Goal: Transaction & Acquisition: Book appointment/travel/reservation

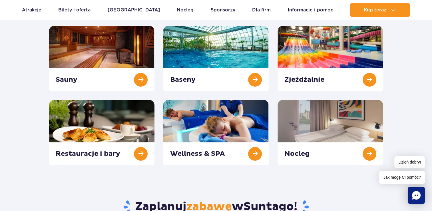
scroll to position [53, 0]
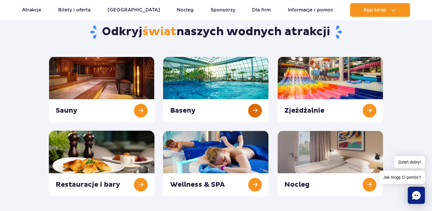
click at [205, 82] on link at bounding box center [216, 89] width 106 height 65
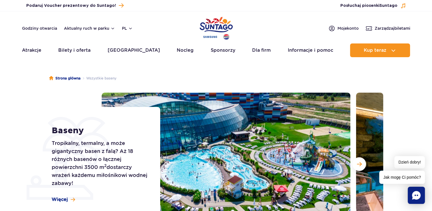
click at [406, 97] on section "Baseny Tropikalny, termalny, a może gigantyczny basen z falą? Aż 18 różnych bas…" at bounding box center [216, 163] width 432 height 143
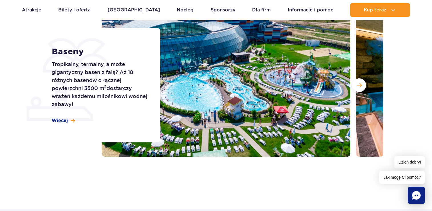
scroll to position [56, 0]
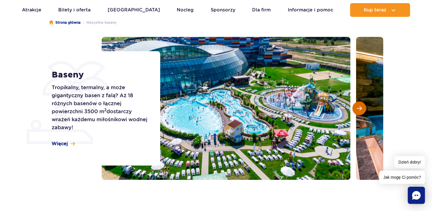
click at [364, 106] on button "Następny slajd" at bounding box center [359, 108] width 14 height 14
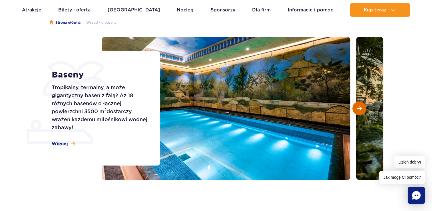
click at [364, 106] on button "Następny slajd" at bounding box center [359, 108] width 14 height 14
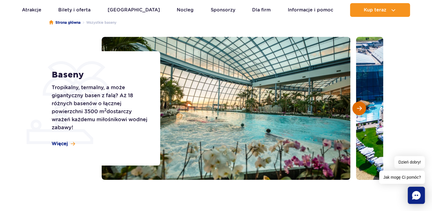
click at [364, 106] on button "Następny slajd" at bounding box center [359, 108] width 14 height 14
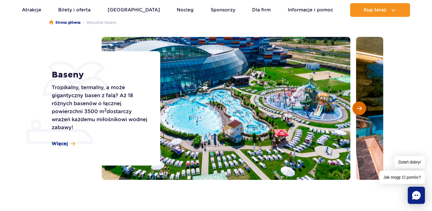
click at [364, 106] on button "Następny slajd" at bounding box center [359, 108] width 14 height 14
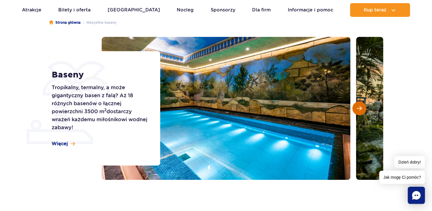
click at [364, 106] on button "Następny slajd" at bounding box center [359, 108] width 14 height 14
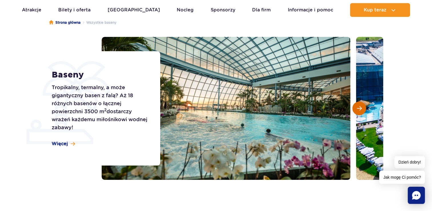
click at [364, 106] on button "Następny slajd" at bounding box center [359, 108] width 14 height 14
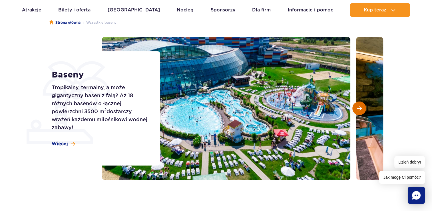
click at [364, 106] on button "Następny slajd" at bounding box center [359, 108] width 14 height 14
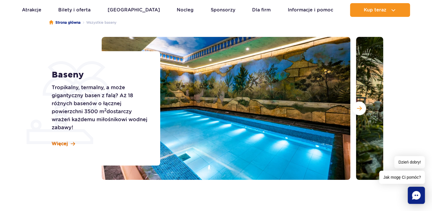
click at [71, 142] on span at bounding box center [73, 143] width 4 height 5
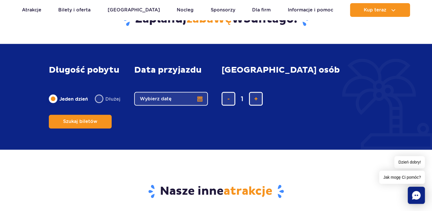
scroll to position [1161, 0]
